Goal: Use online tool/utility: Utilize a website feature to perform a specific function

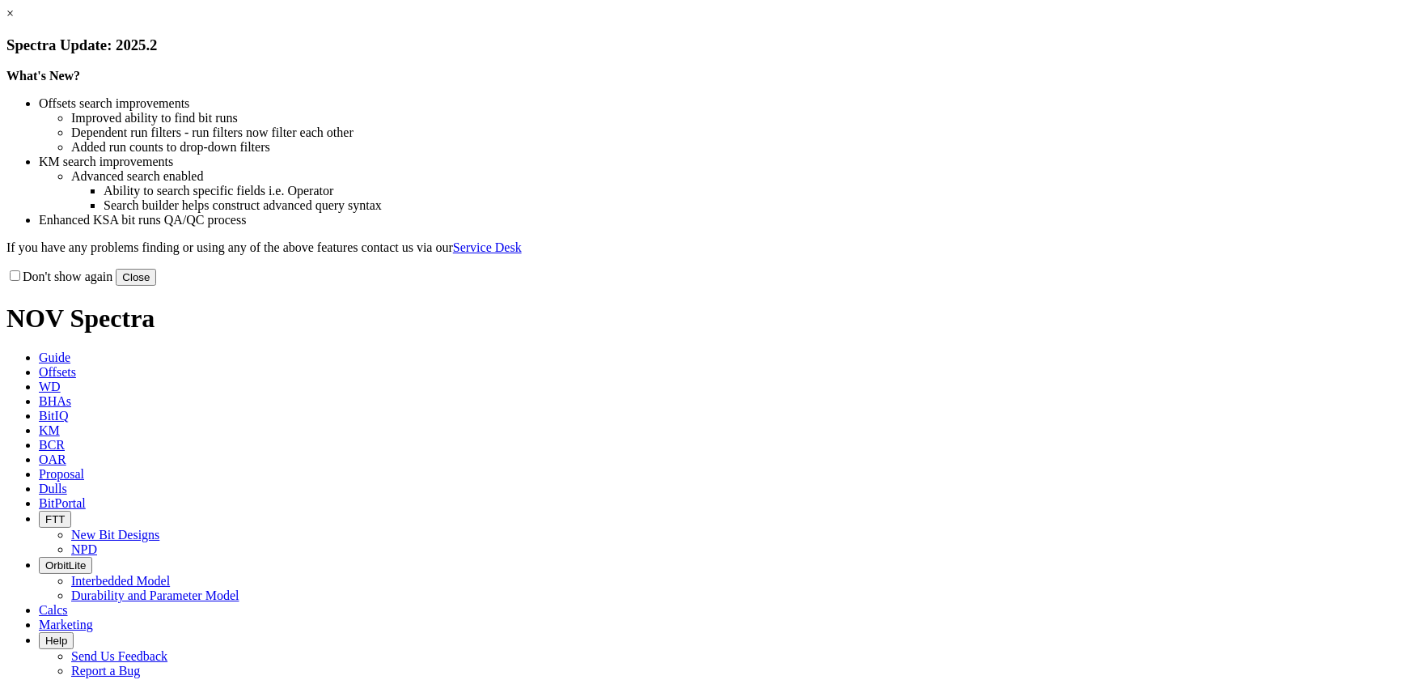
click at [156, 286] on button "Close" at bounding box center [136, 277] width 40 height 17
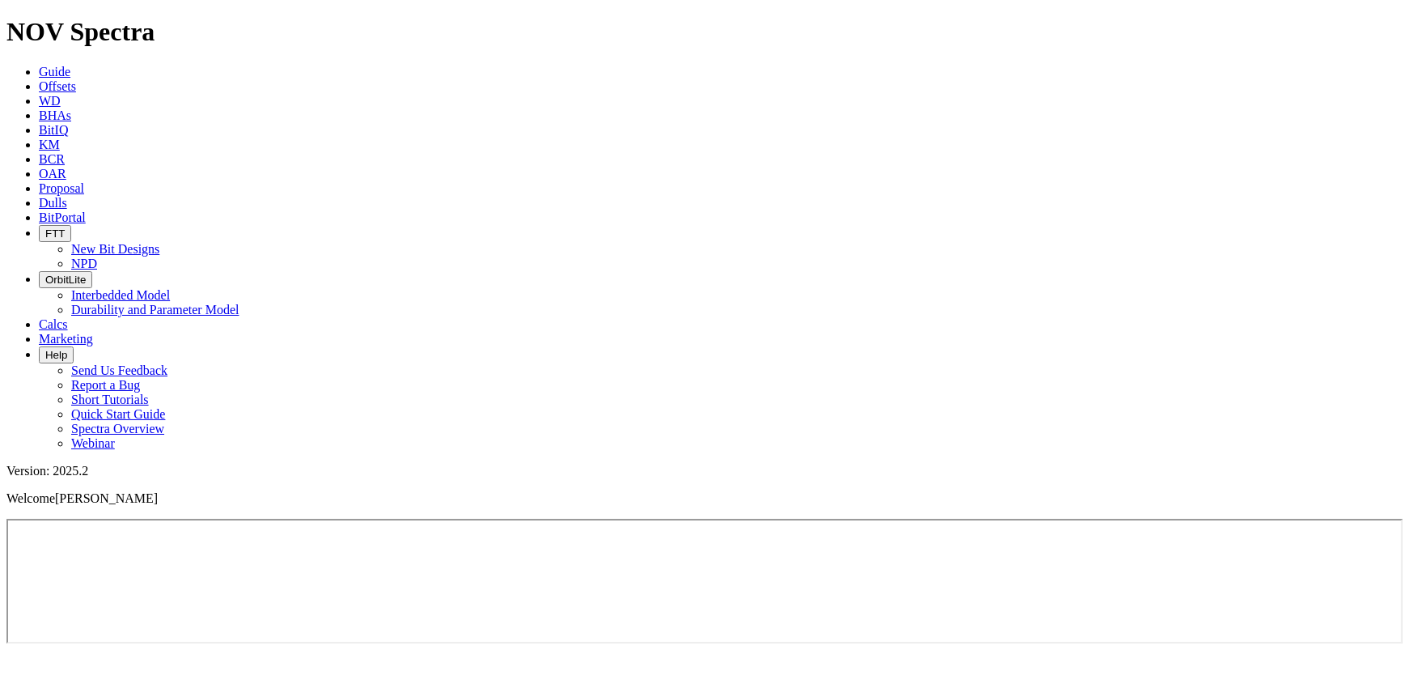
click at [68, 317] on span "Calcs" at bounding box center [53, 324] width 29 height 14
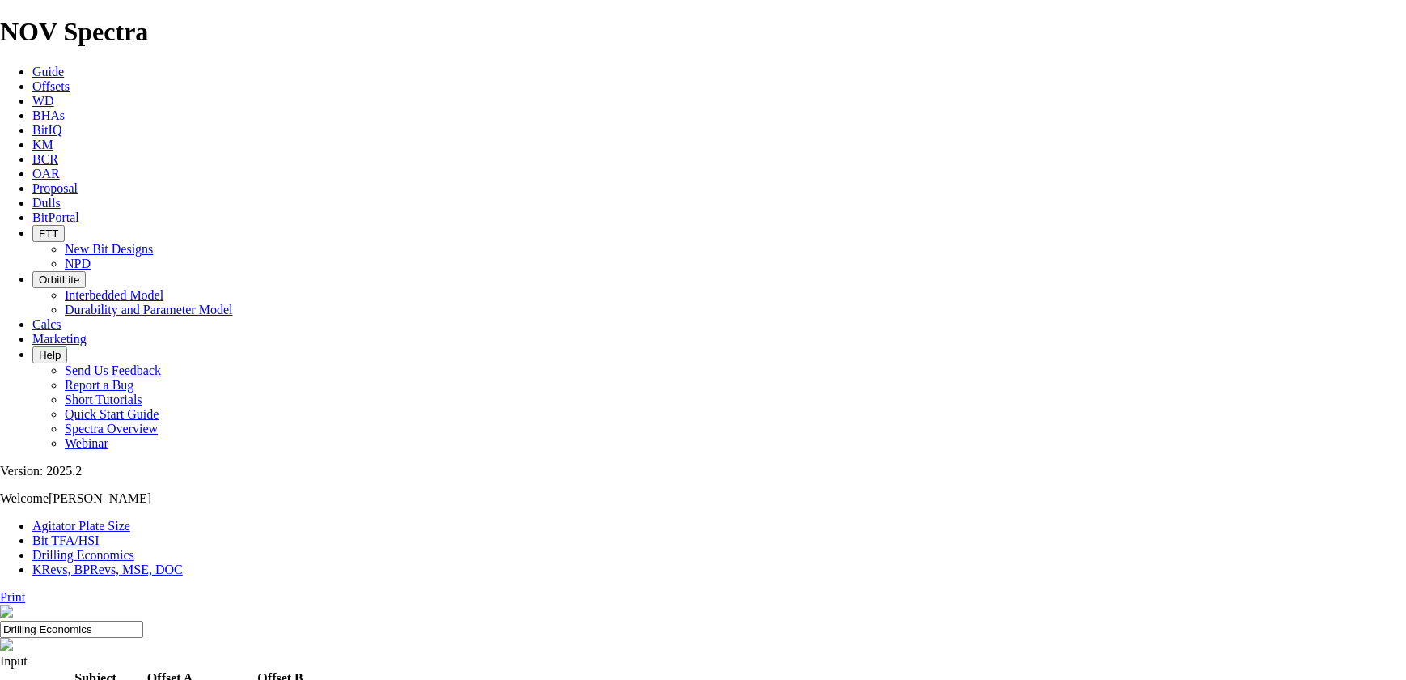
click at [100, 533] on link "Bit TFA/HSI" at bounding box center [65, 540] width 67 height 14
click at [143, 679] on input "Hole Size" at bounding box center [71, 691] width 143 height 17
type input "14.75"
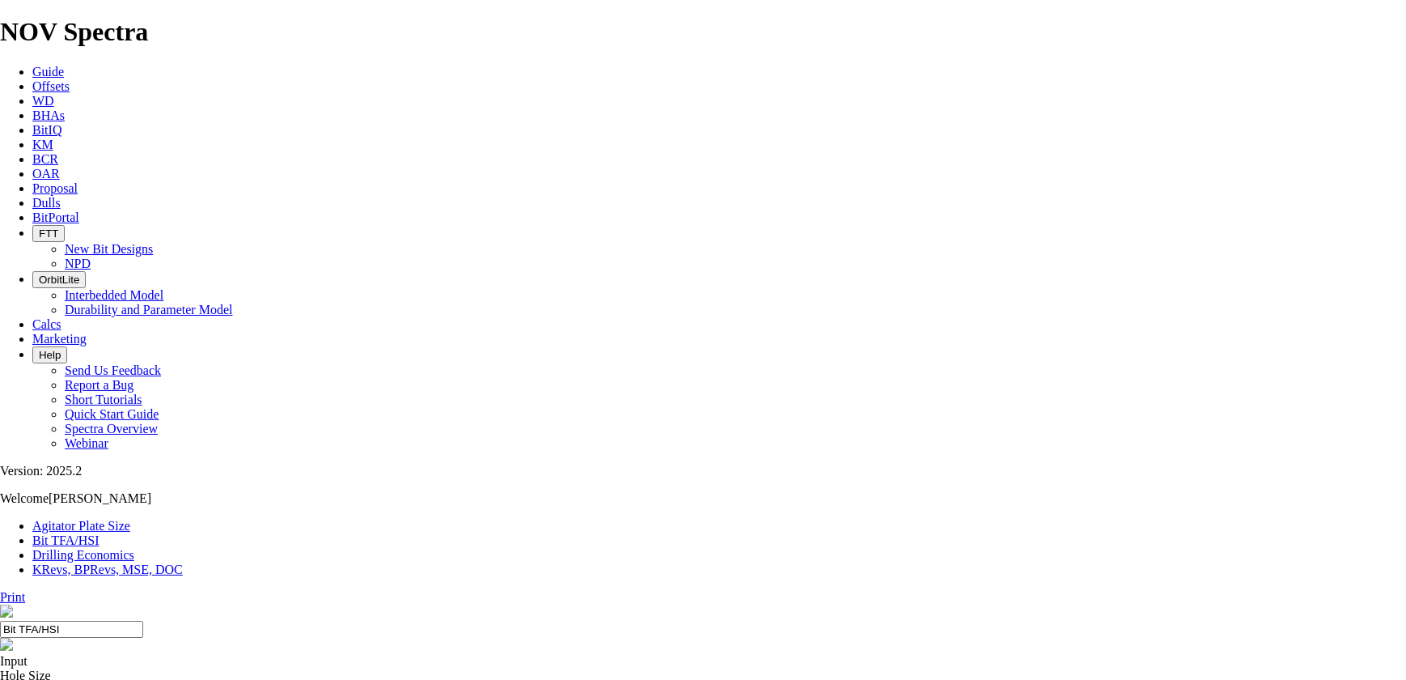
radio input "true"
radio input "false"
type input "2450"
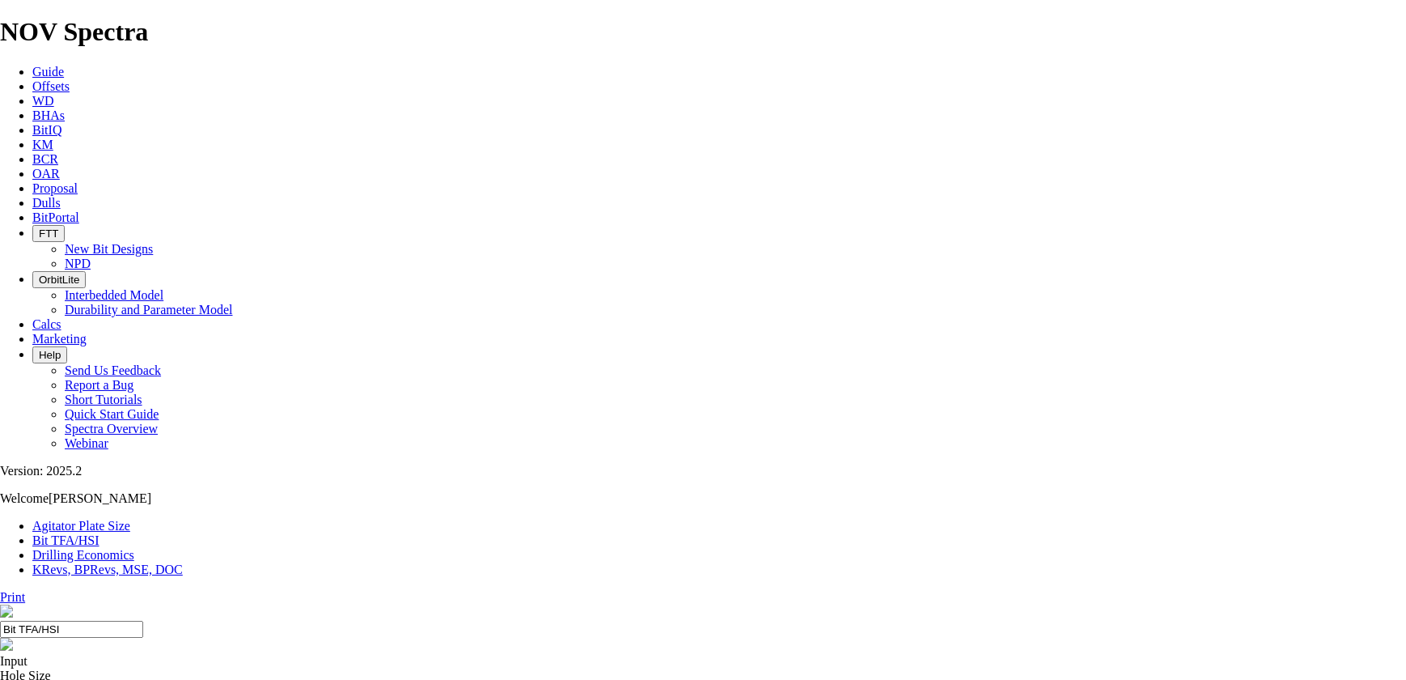
radio input "true"
radio input "false"
type input "2.1"
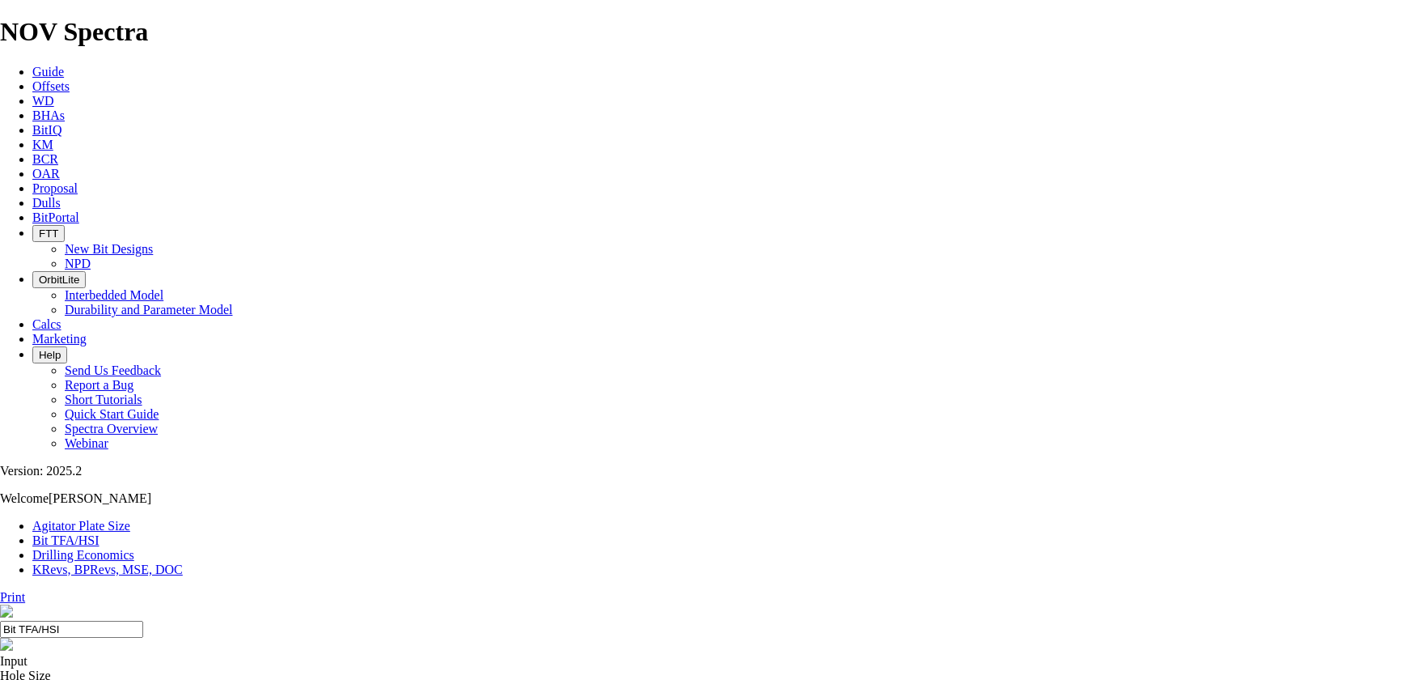
drag, startPoint x: 552, startPoint y: 424, endPoint x: 567, endPoint y: 423, distance: 15.4
type input "8"
select select "number:12"
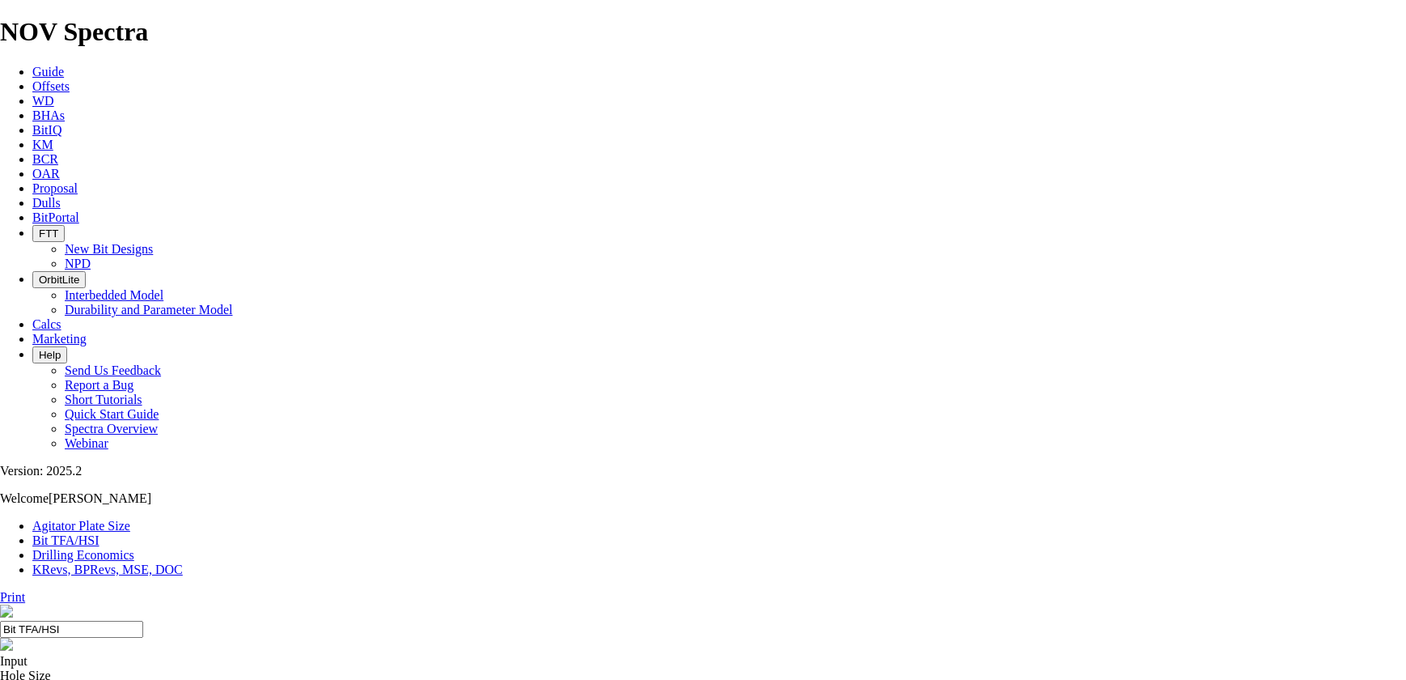
select select "number:12"
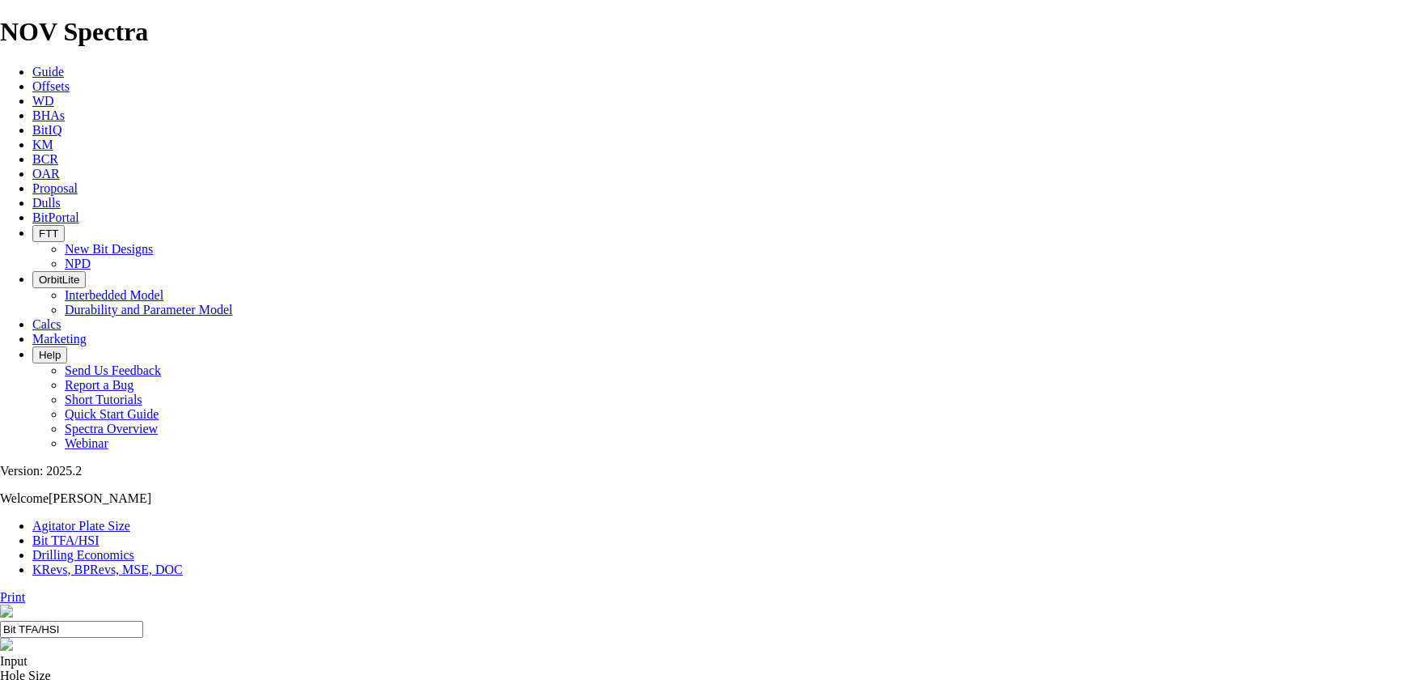
select select "number:12"
select select "number:16"
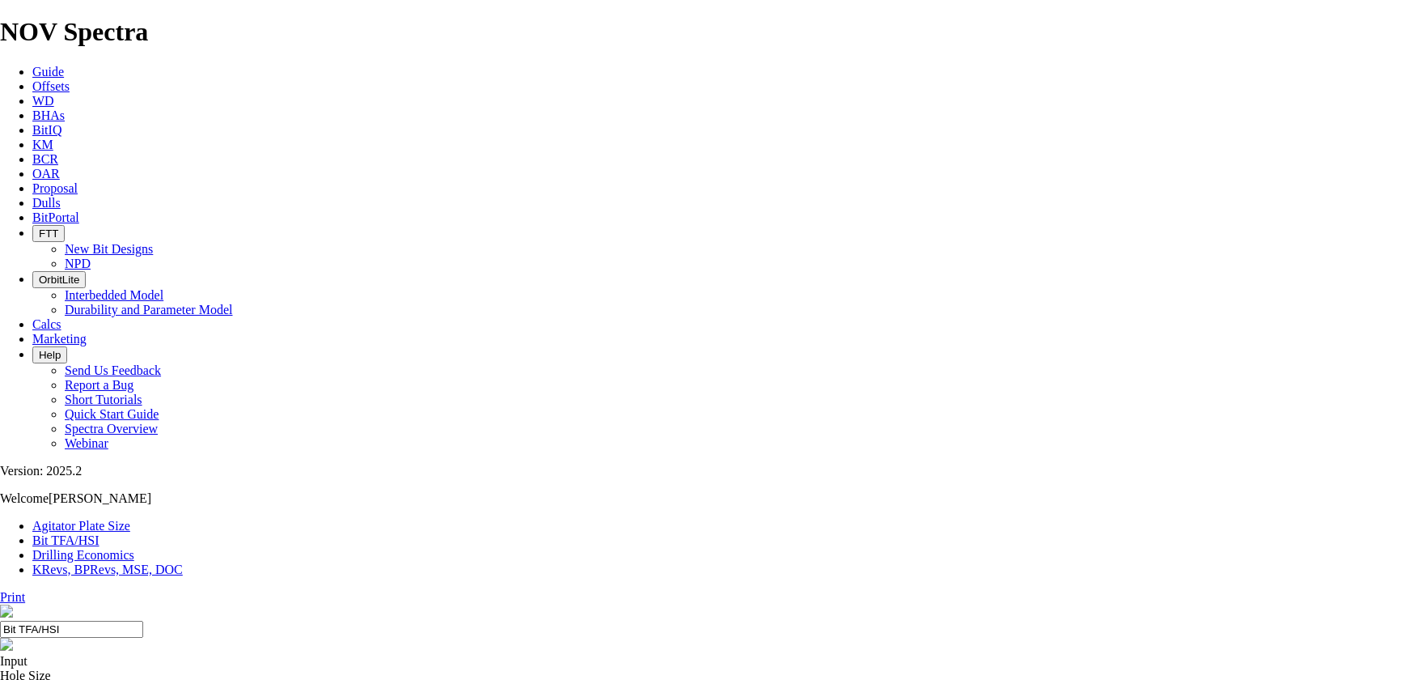
select select "number:16"
type input "7"
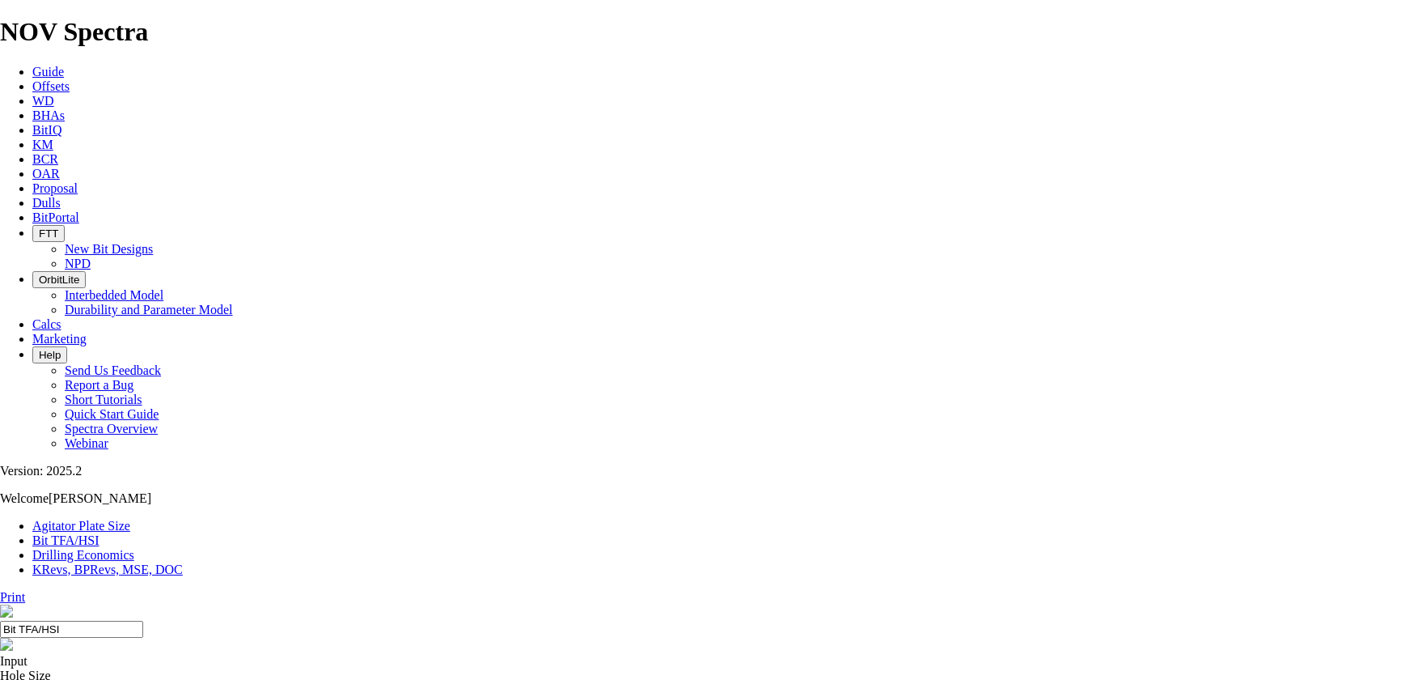
select select "number:0"
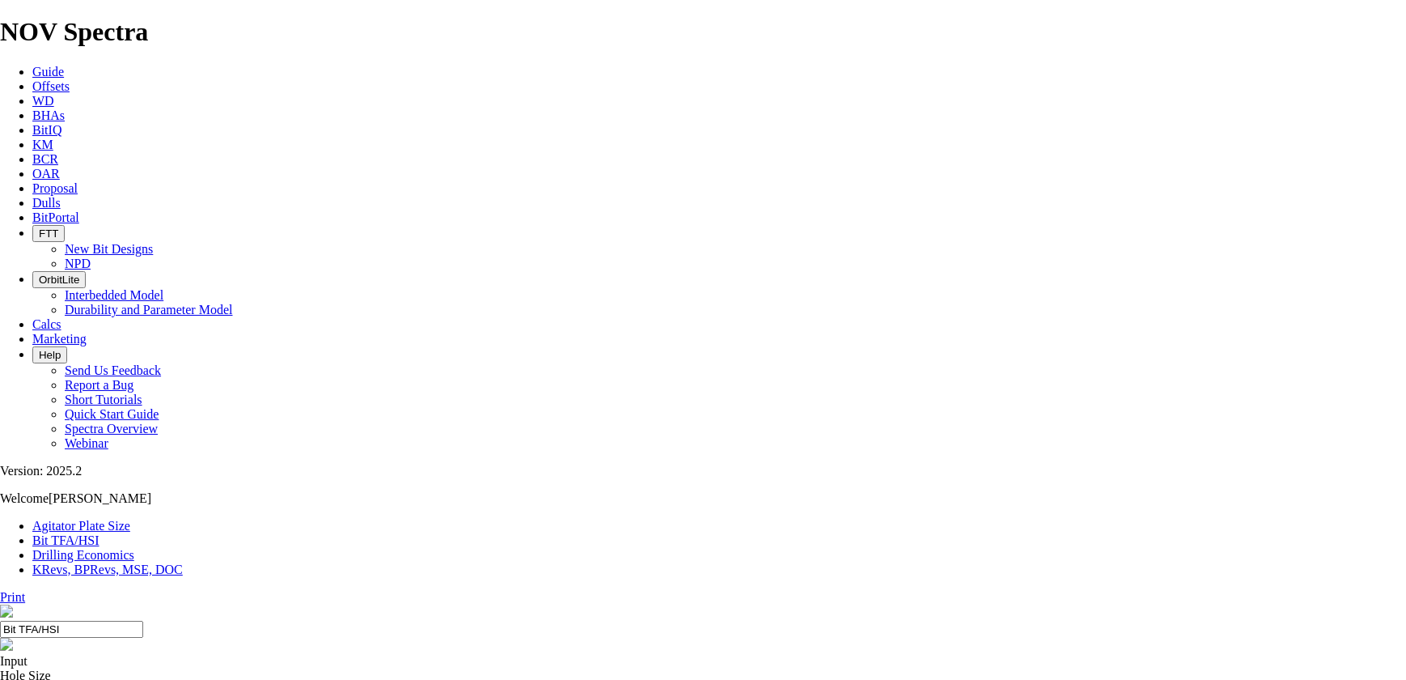
select select "number:0"
drag, startPoint x: 574, startPoint y: 429, endPoint x: 520, endPoint y: 424, distance: 54.4
type input "6"
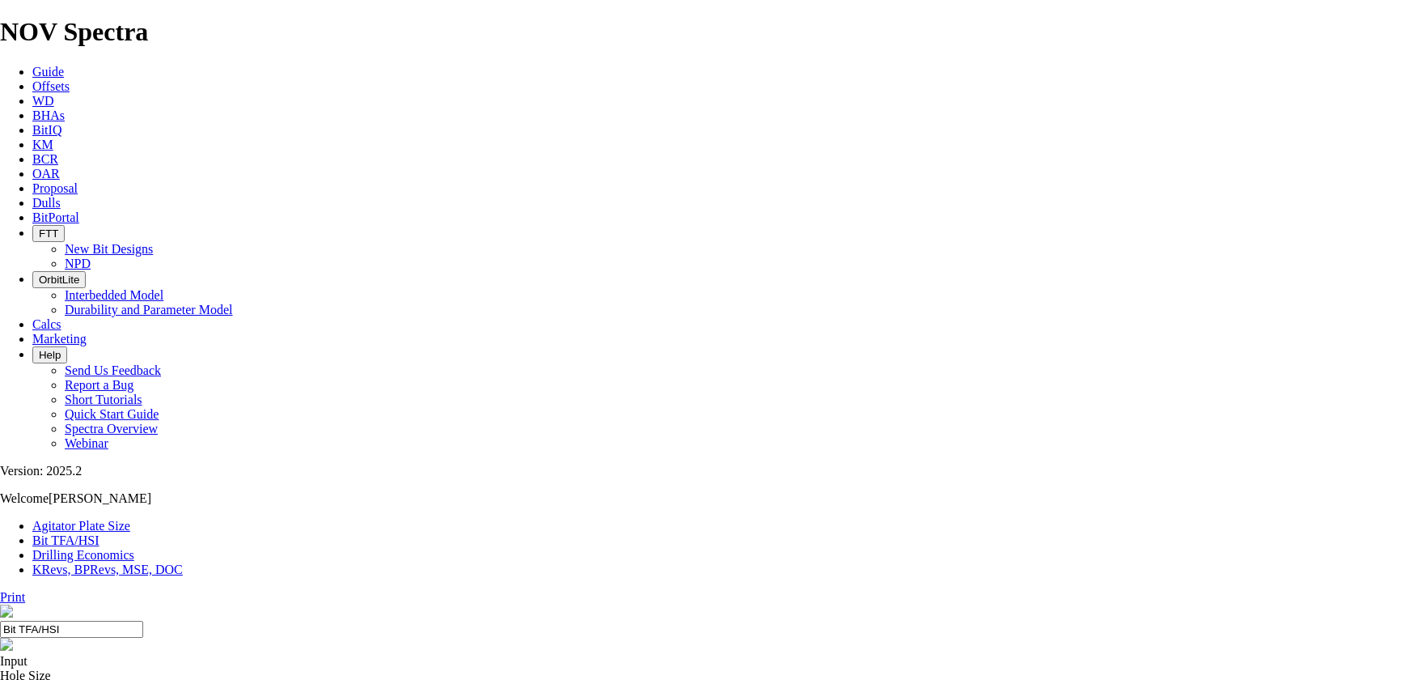
select select "number:12"
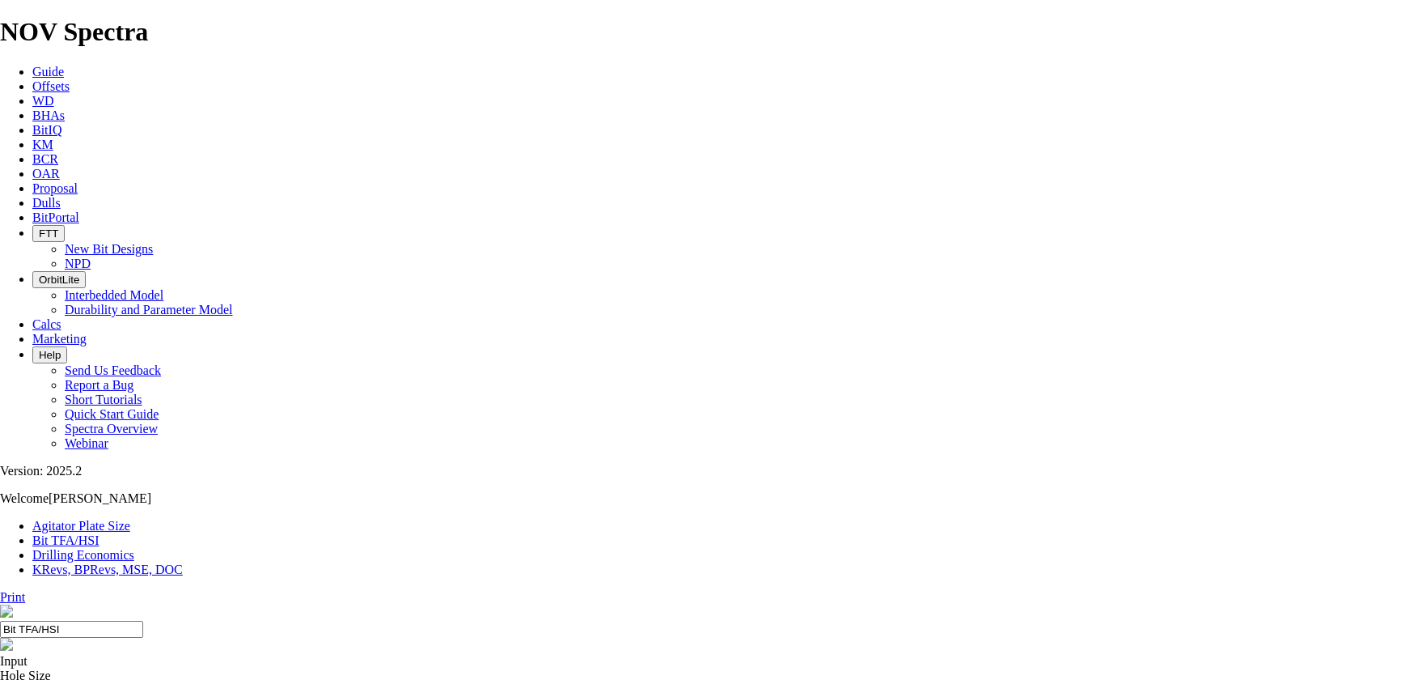
select select "number:12"
type input "5"
select select "number:0"
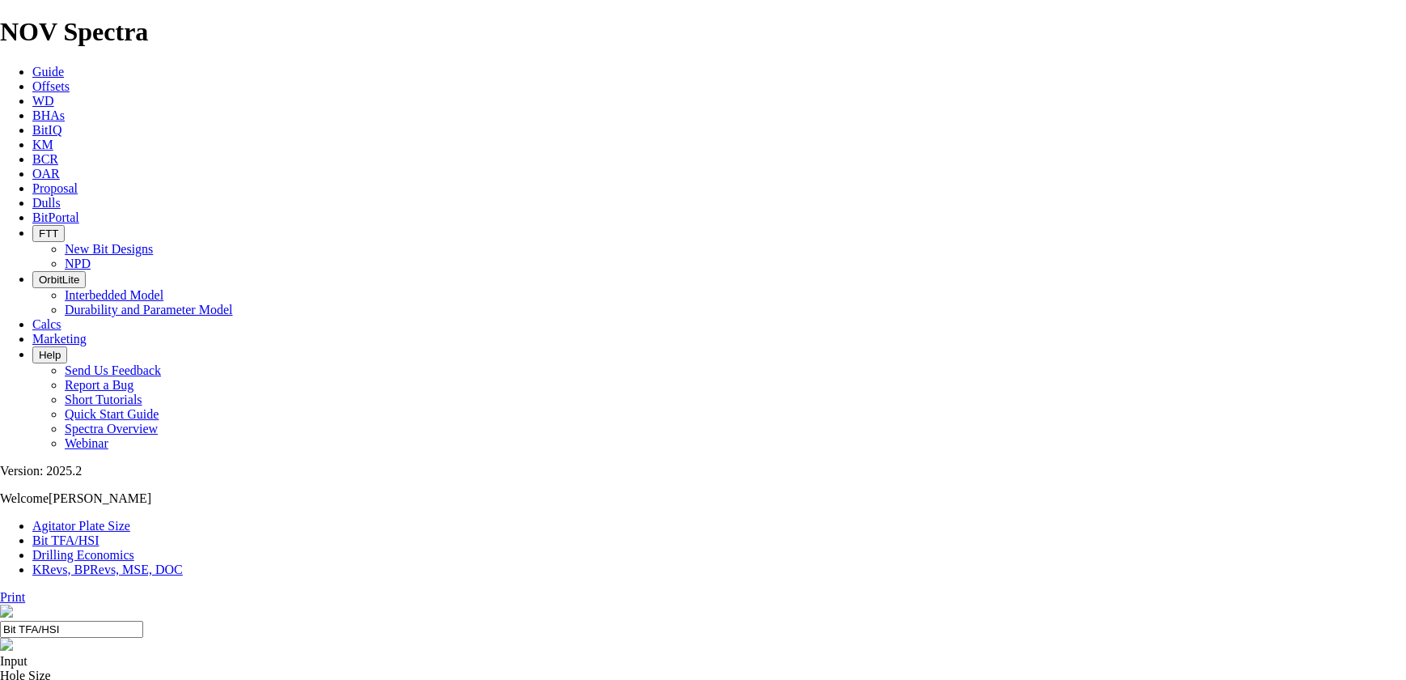
select select "number:0"
drag, startPoint x: 530, startPoint y: 422, endPoint x: 441, endPoint y: 424, distance: 89.0
type input "2"
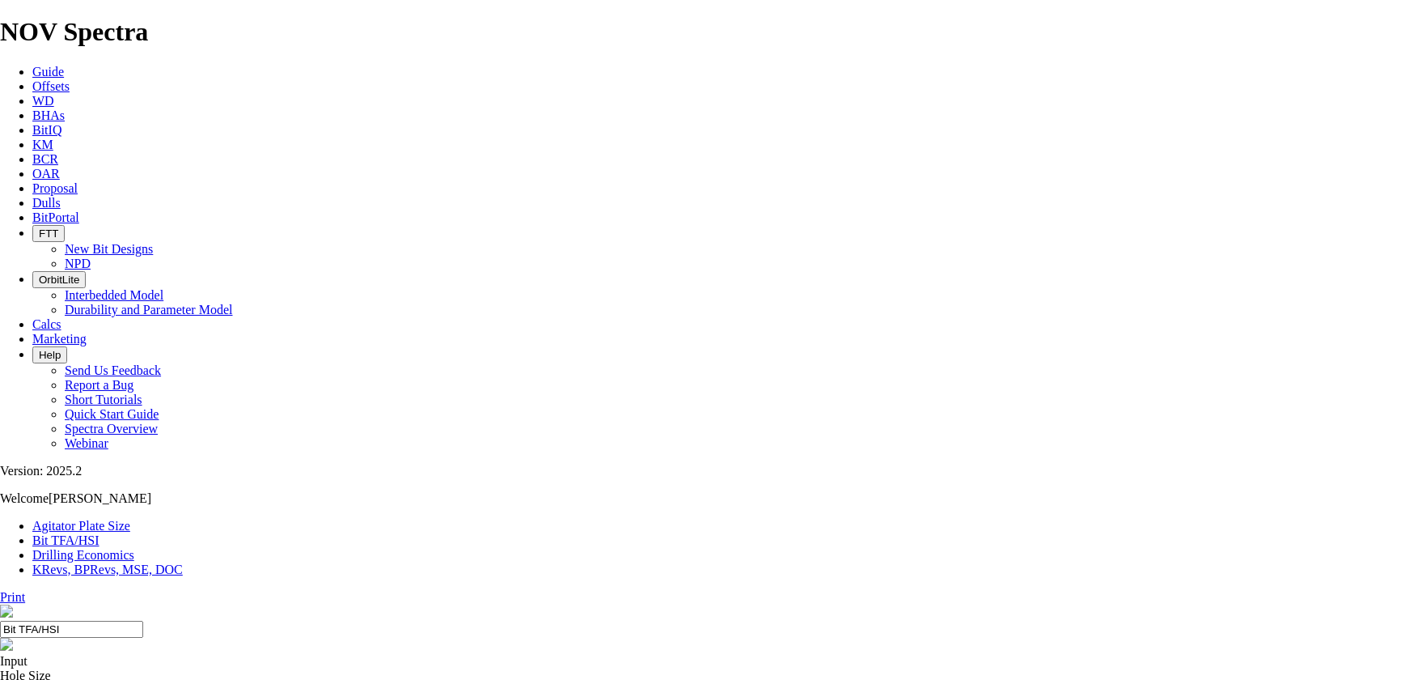
select select "number:16"
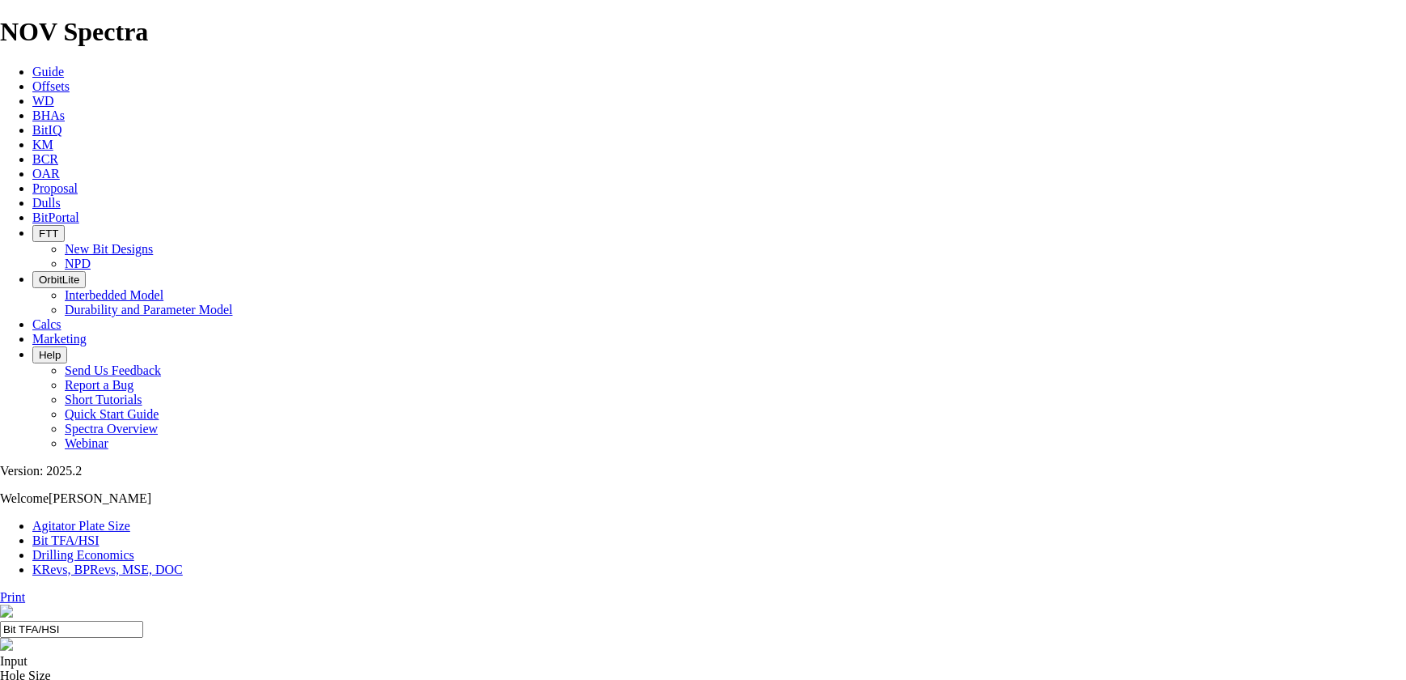
type input "3"
select select "number:0"
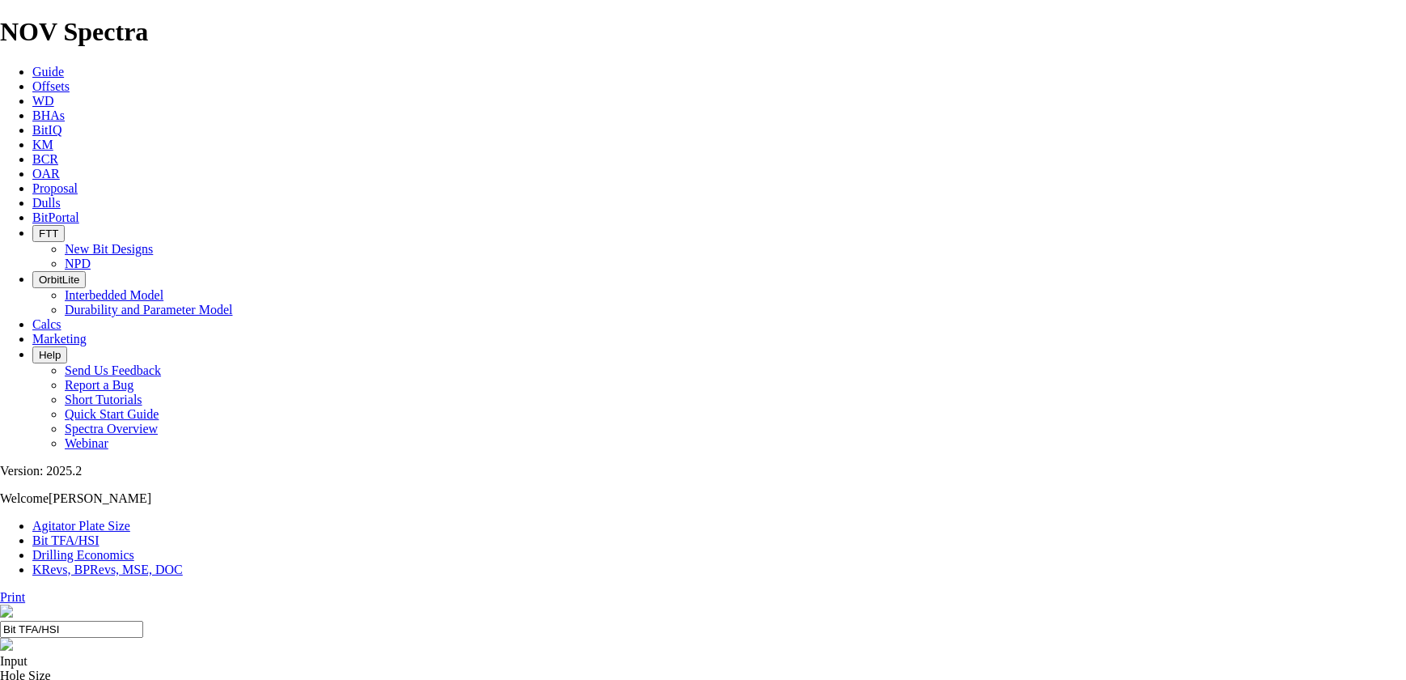
select select "number:0"
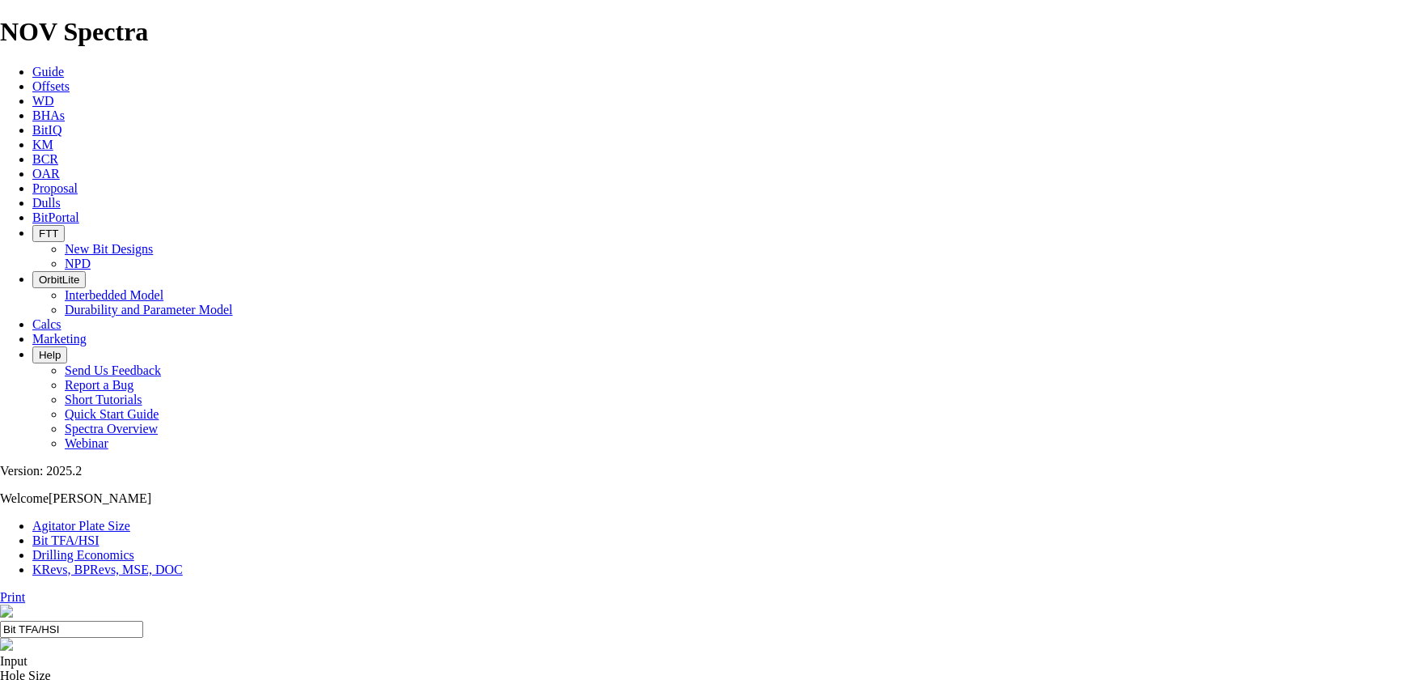
drag, startPoint x: 447, startPoint y: 423, endPoint x: 566, endPoint y: 420, distance: 119.8
type input "8"
select select "number:12"
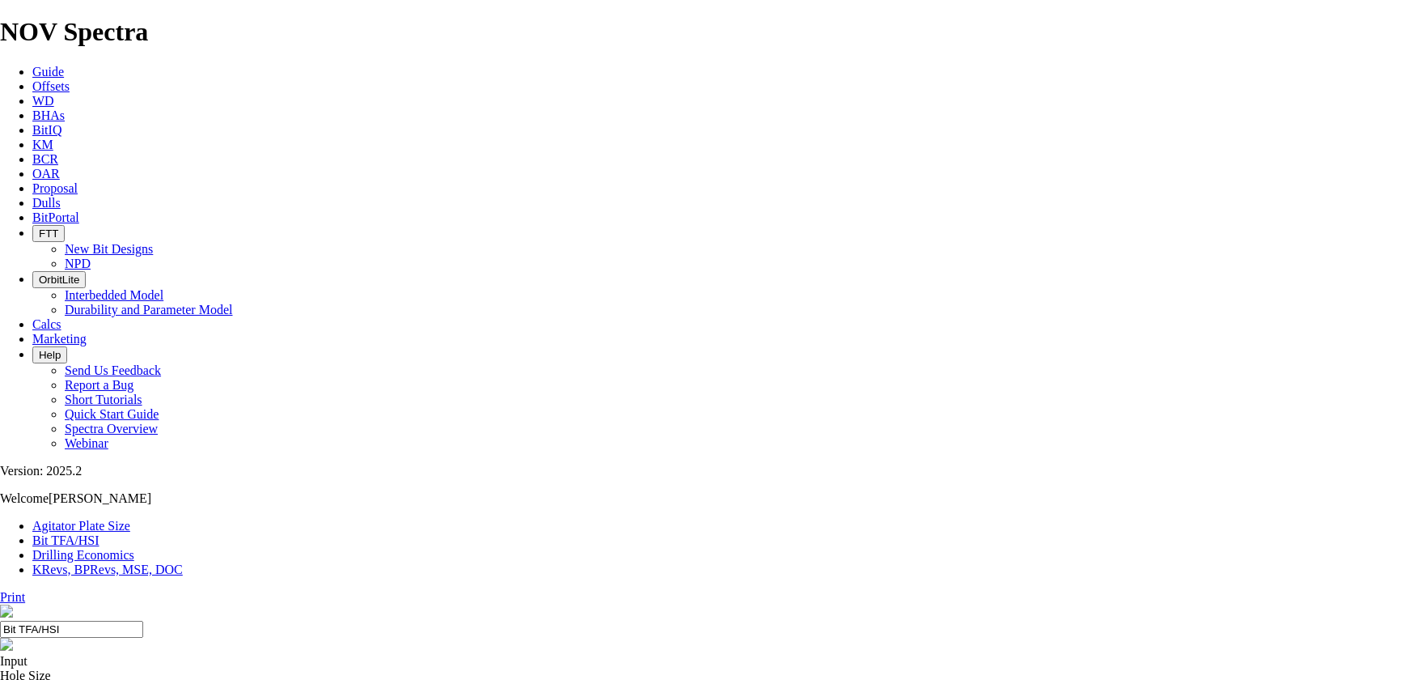
select select "number:12"
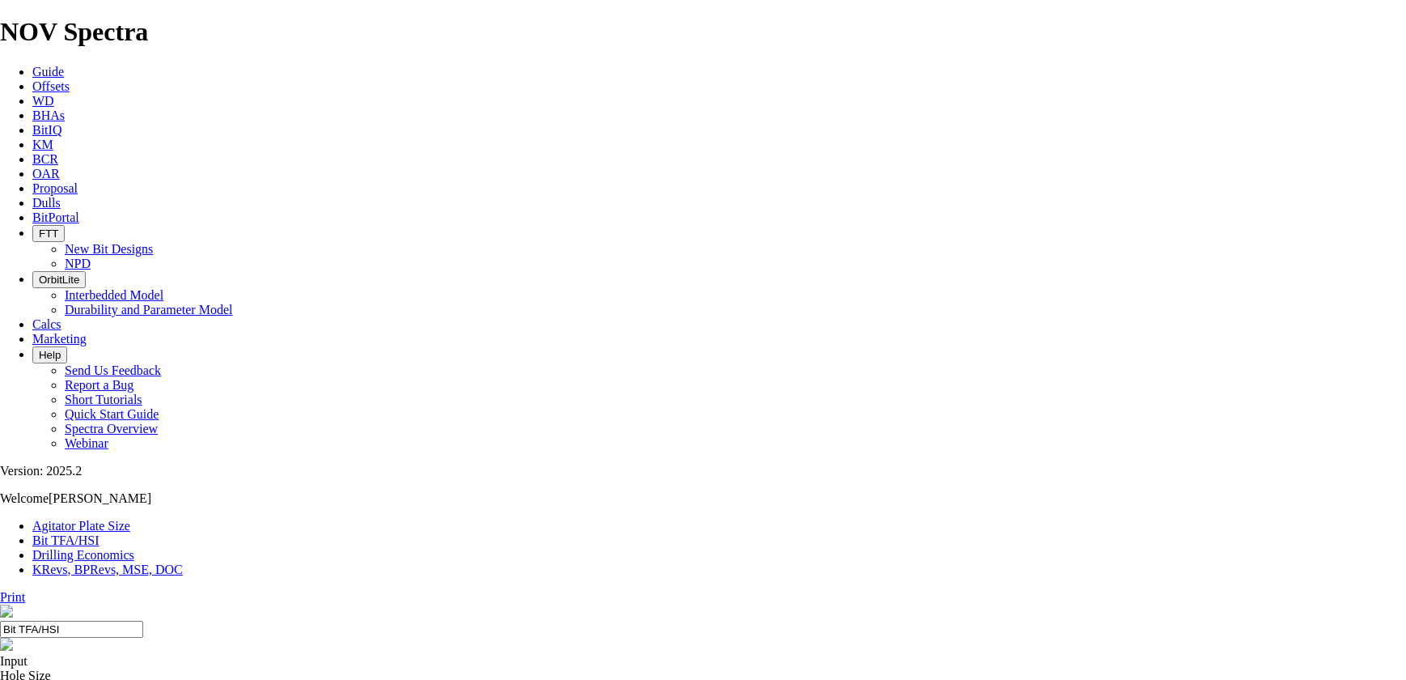
select select "number:12"
select select "number:16"
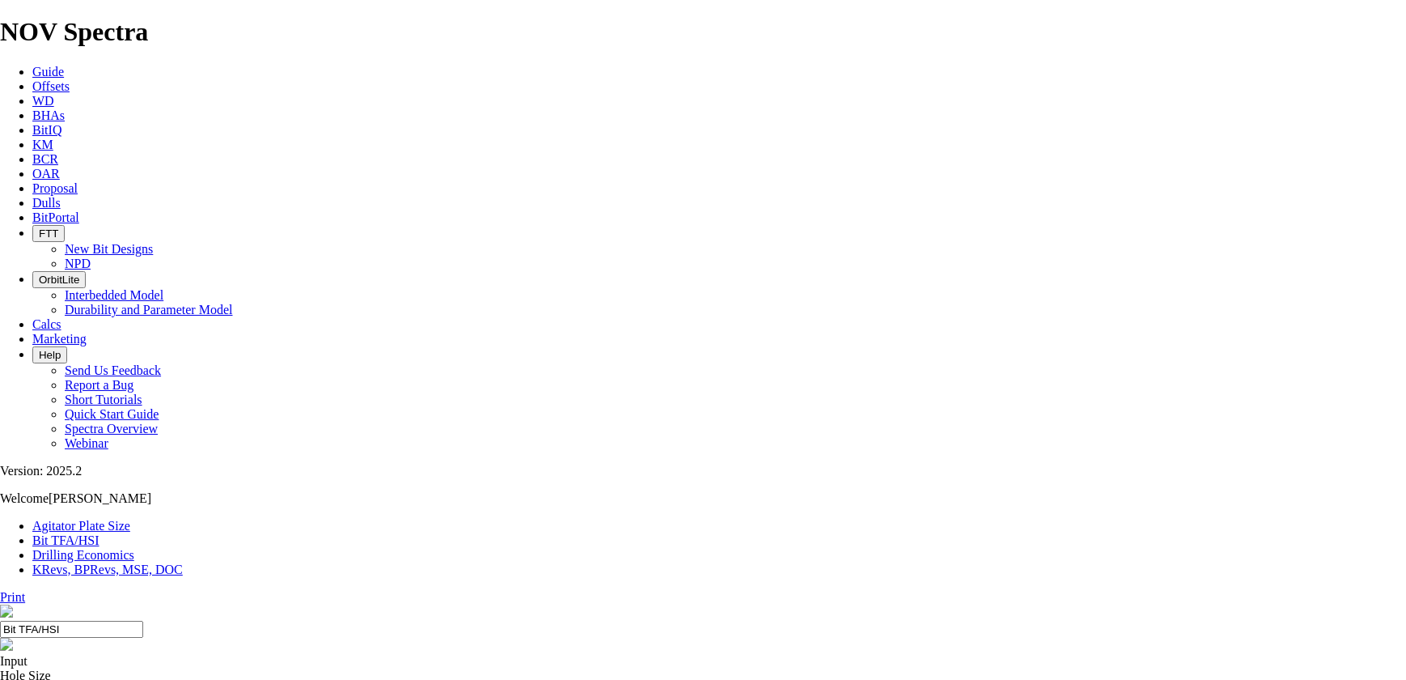
select select "number:16"
